Goal: Task Accomplishment & Management: Manage account settings

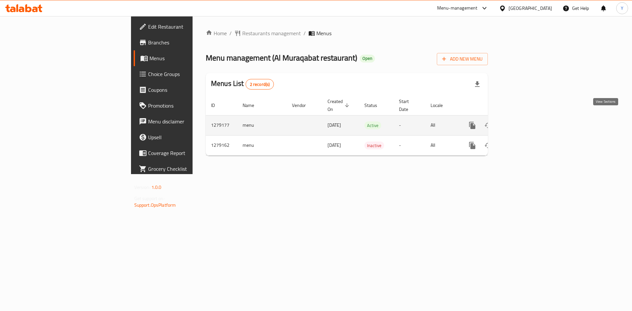
click at [524, 121] on icon "enhanced table" at bounding box center [520, 125] width 8 height 8
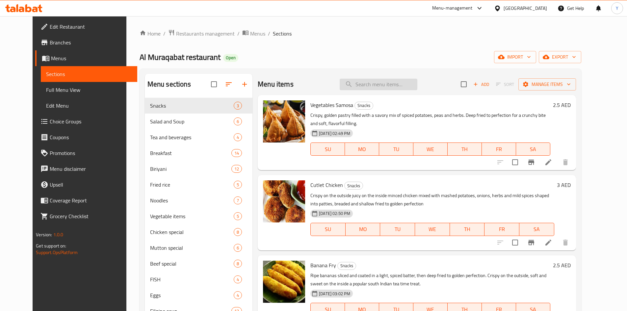
click at [374, 82] on input "search" at bounding box center [379, 85] width 78 height 12
paste input "Palabok"
type input "Palabok"
click at [367, 83] on input "search" at bounding box center [376, 85] width 78 height 12
paste input "Palabok"
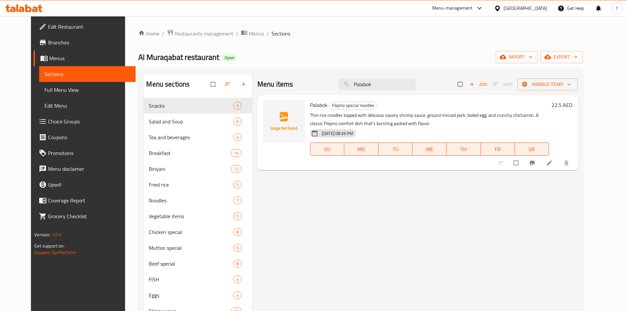
type input "Palabok"
click at [553, 163] on icon at bounding box center [549, 163] width 7 height 7
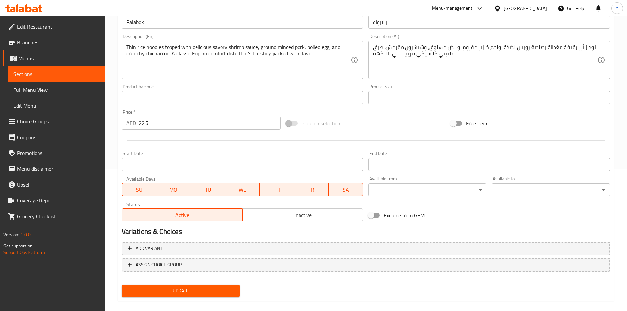
scroll to position [150, 0]
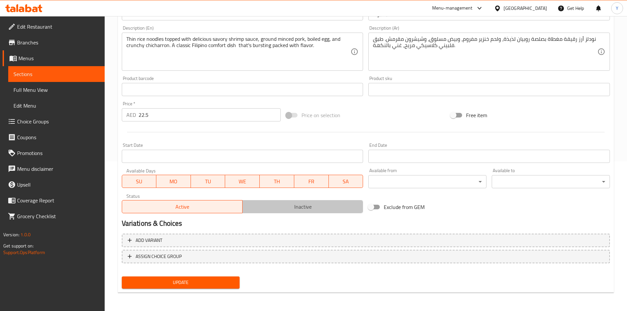
click at [291, 208] on span "Inactive" at bounding box center [302, 207] width 115 height 10
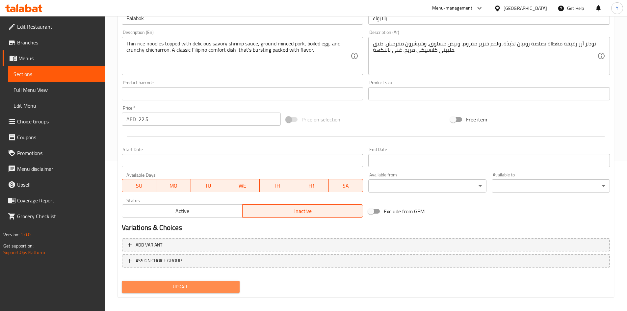
click at [207, 285] on span "Update" at bounding box center [181, 287] width 108 height 8
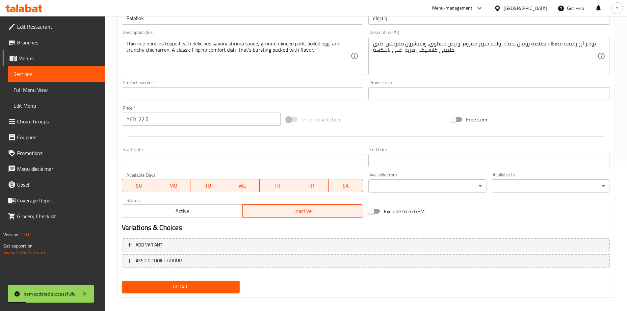
click at [60, 89] on span "Full Menu View" at bounding box center [56, 90] width 86 height 8
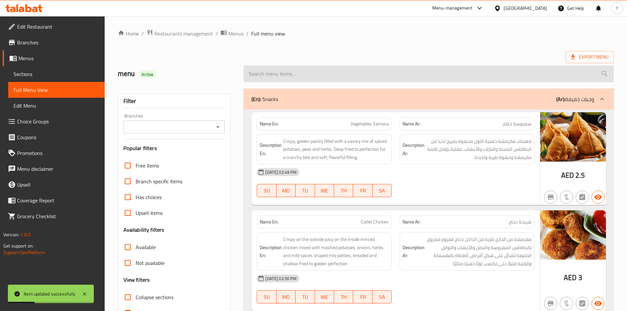
click at [375, 72] on input "search" at bounding box center [429, 73] width 370 height 17
paste input "Palabok"
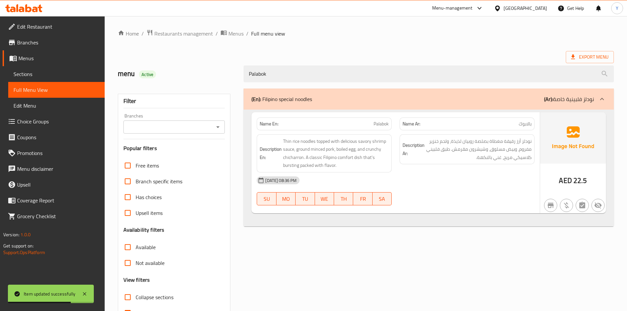
type input "Palabok"
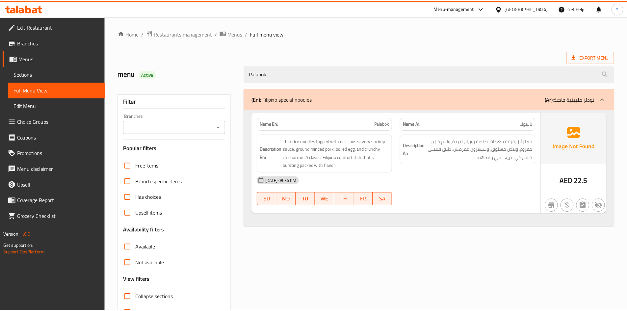
scroll to position [39, 0]
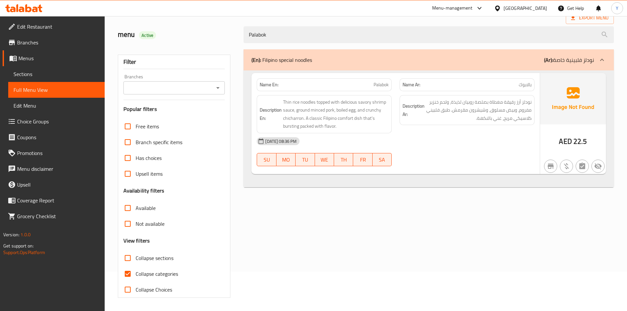
click at [521, 6] on div "[GEOGRAPHIC_DATA]" at bounding box center [525, 8] width 43 height 7
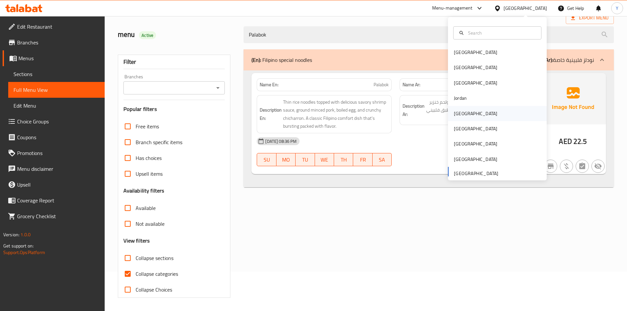
click at [479, 118] on div "[GEOGRAPHIC_DATA]" at bounding box center [497, 113] width 99 height 15
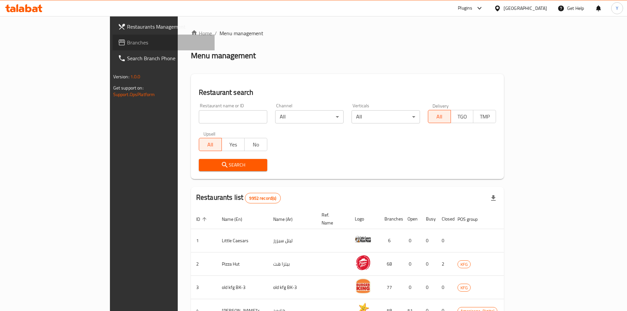
click at [127, 43] on span "Branches" at bounding box center [168, 43] width 82 height 8
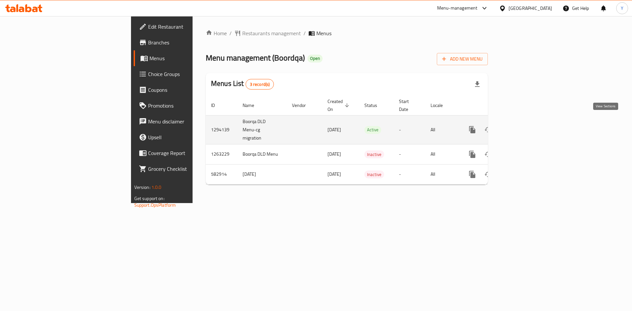
click at [524, 126] on icon "enhanced table" at bounding box center [520, 130] width 8 height 8
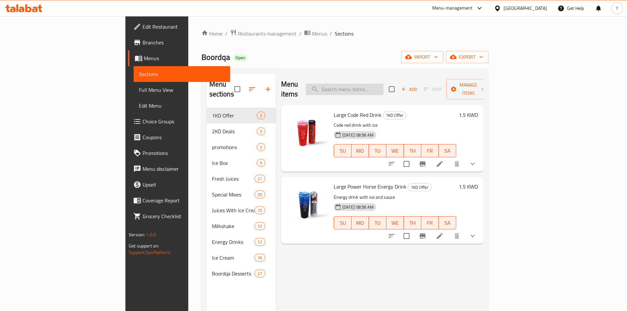
click at [362, 87] on input "search" at bounding box center [345, 90] width 78 height 12
paste input "Fresh Avocado Juice"
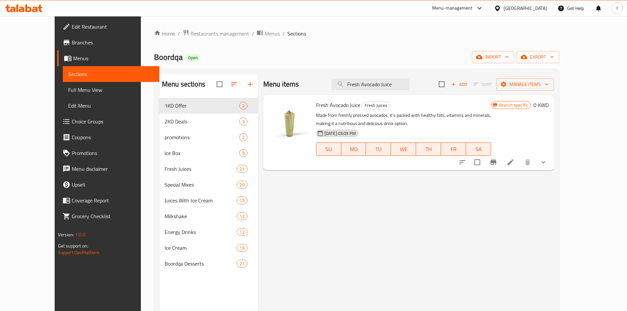
type input "Fresh Avocado Juice"
click at [513, 163] on icon at bounding box center [511, 162] width 6 height 6
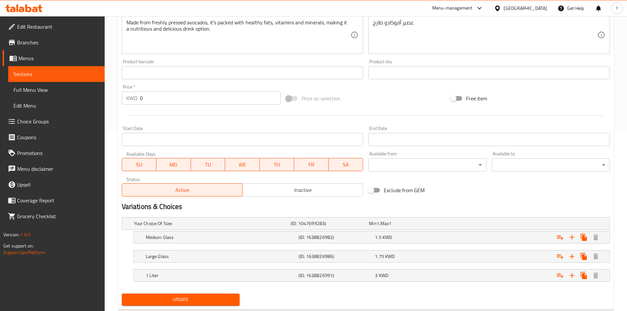
scroll to position [197, 0]
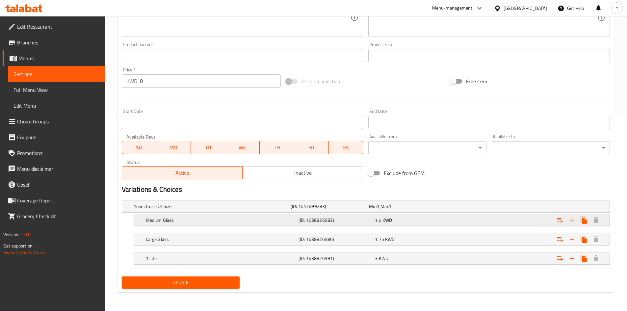
click at [334, 220] on h5 "(ID: 1638826982)" at bounding box center [336, 220] width 74 height 7
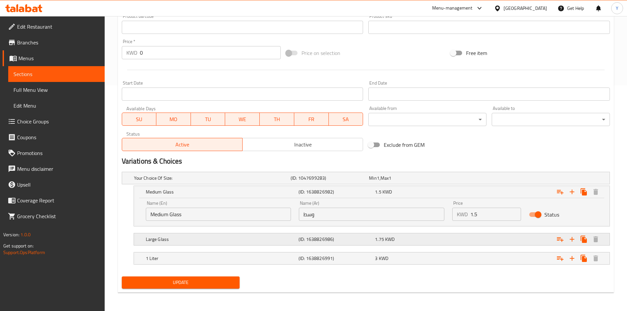
click at [333, 236] on h5 "(ID: 1638826986)" at bounding box center [336, 239] width 74 height 7
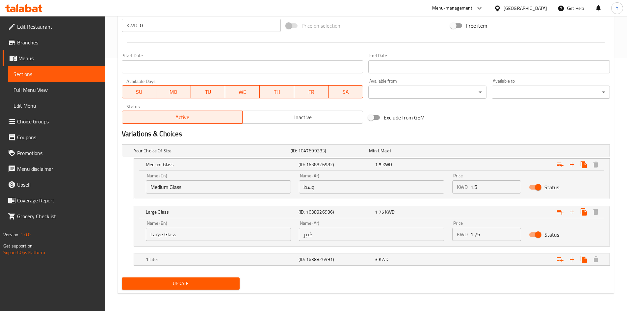
scroll to position [254, 0]
click at [328, 256] on h5 "(ID: 1638826991)" at bounding box center [336, 258] width 74 height 7
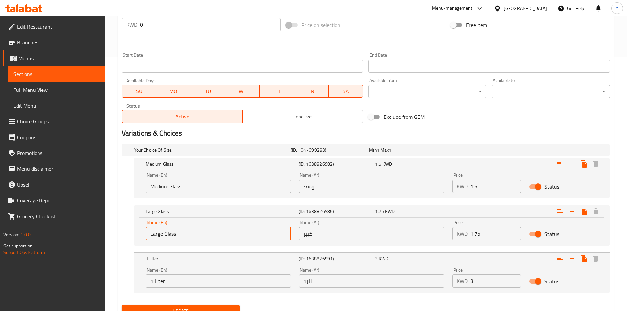
click at [169, 237] on input "Large Glass" at bounding box center [218, 233] width 145 height 13
type input "Large"
click at [174, 189] on input "Medium Glass" at bounding box center [218, 186] width 145 height 13
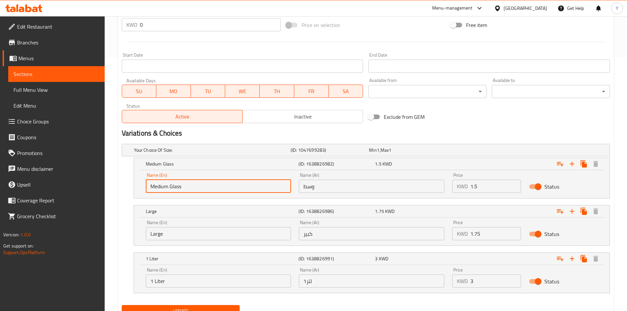
click at [174, 189] on input "Medium Glass" at bounding box center [218, 186] width 145 height 13
type input "Medium"
click at [178, 309] on span "Update" at bounding box center [181, 311] width 108 height 8
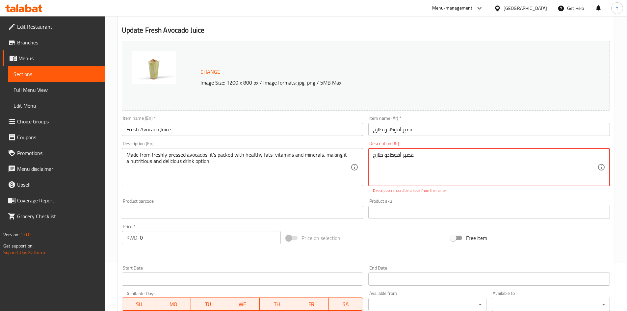
click at [402, 157] on textarea "عصير أفوكادو طازج" at bounding box center [485, 167] width 224 height 31
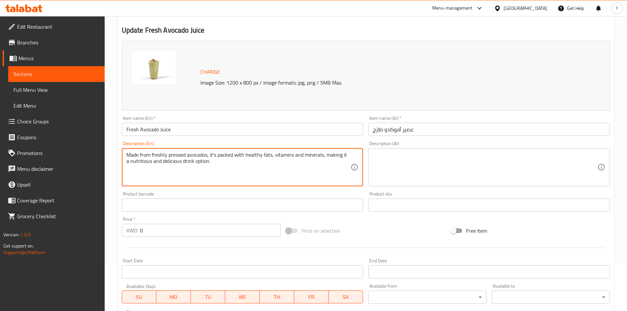
click at [312, 158] on textarea "Made from freshly pressed avocados, it's packed with healthy fats, vitamins and…" at bounding box center [238, 167] width 224 height 31
click at [431, 156] on textarea at bounding box center [485, 167] width 224 height 31
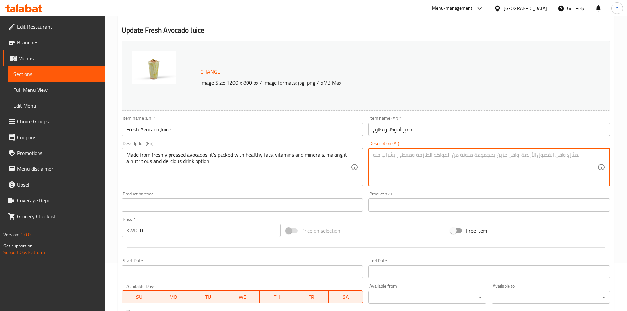
paste textarea "مصنوع من الأفوكادو الطازج، وهو مليء بالدهون الصحية والفيتامينات والمعادن، مما ي…"
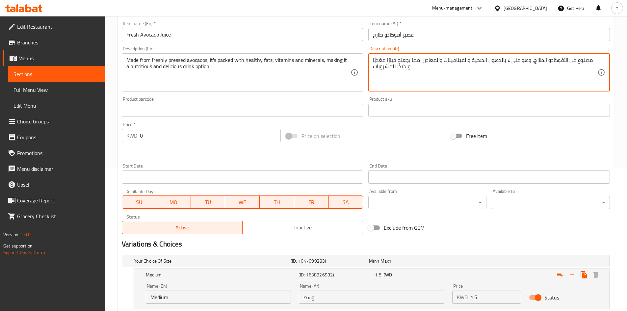
scroll to position [81, 0]
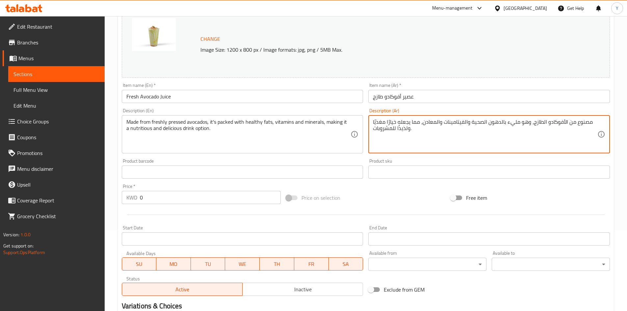
type textarea "مصنوع من الأفوكادو الطازج، وهو مليء بالدهون الصحية والفيتامينات والمعادن، مما ي…"
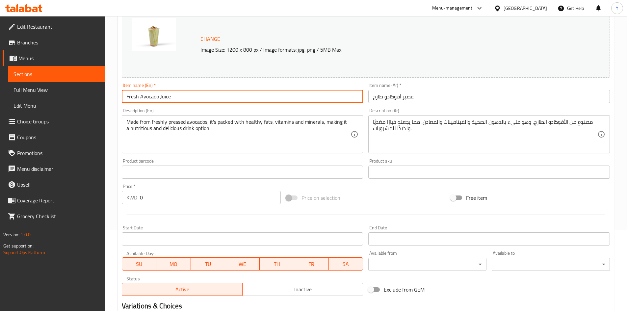
click at [156, 96] on input "Fresh Avocado Juice" at bounding box center [243, 96] width 242 height 13
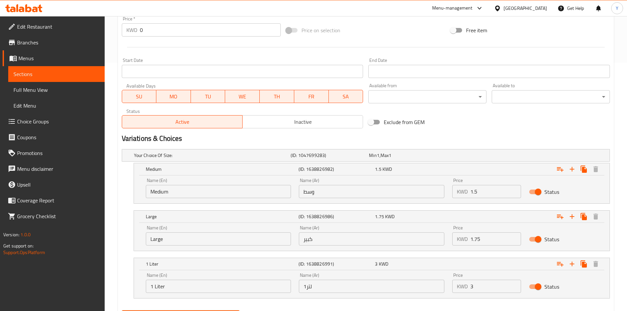
scroll to position [282, 0]
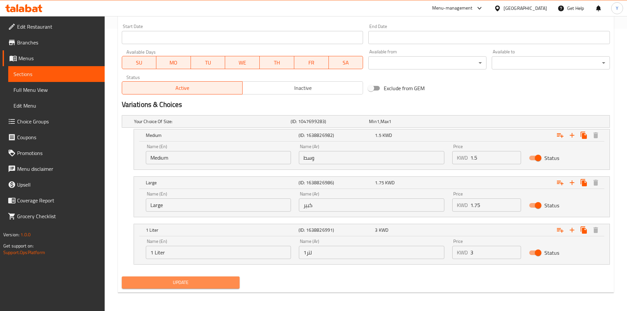
click at [173, 282] on span "Update" at bounding box center [181, 282] width 108 height 8
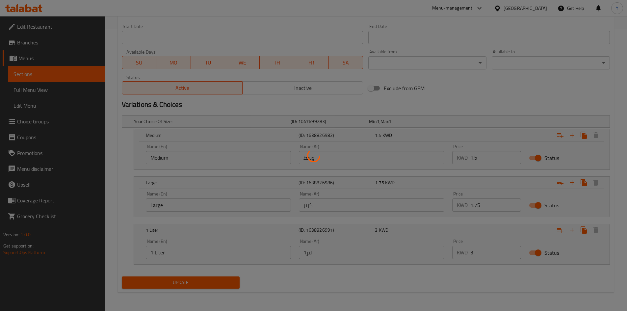
click at [42, 90] on div at bounding box center [313, 155] width 627 height 311
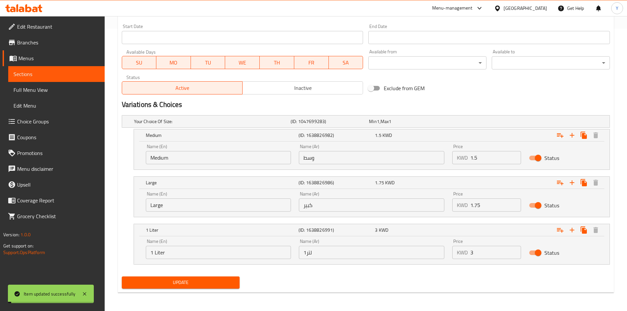
drag, startPoint x: 42, startPoint y: 90, endPoint x: 53, endPoint y: 92, distance: 11.5
click at [42, 90] on span "Full Menu View" at bounding box center [56, 90] width 86 height 8
click at [53, 92] on span "Full Menu View" at bounding box center [56, 90] width 86 height 8
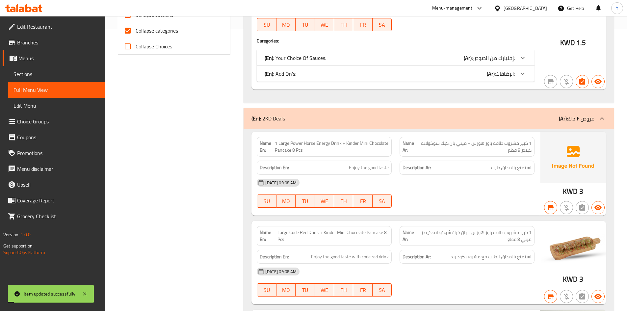
paste input "Fresh Avocado Juice"
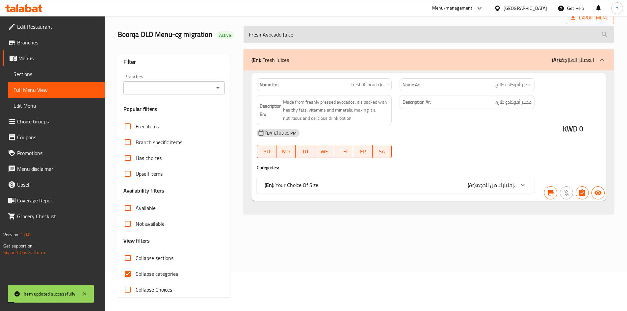
paste input "Fresh Avocado Juice"
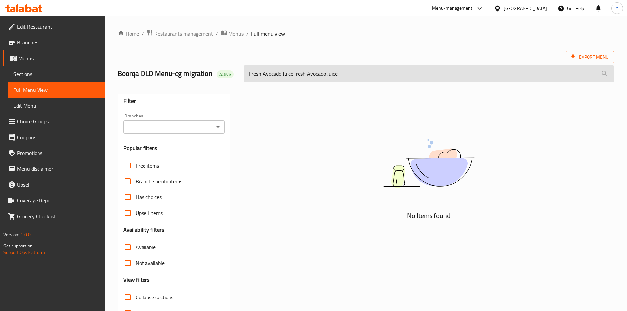
click at [306, 71] on input "Fresh Avocado JuiceFresh Avocado Juice" at bounding box center [429, 73] width 370 height 17
paste input "search"
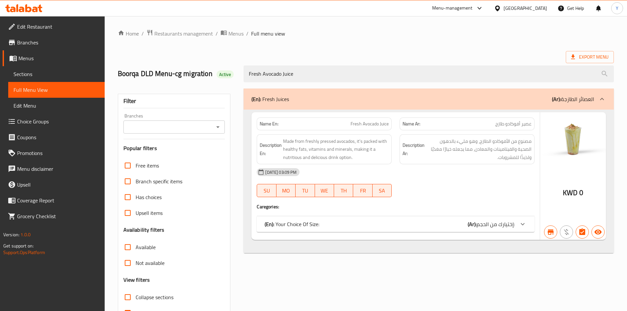
type input "Fresh Avocado Juice"
click at [518, 226] on div at bounding box center [523, 224] width 16 height 16
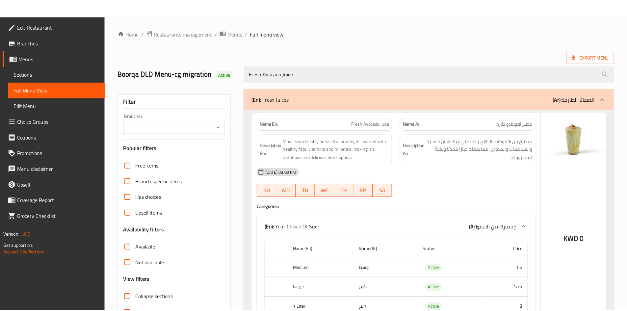
scroll to position [48, 0]
